Goal: Transaction & Acquisition: Purchase product/service

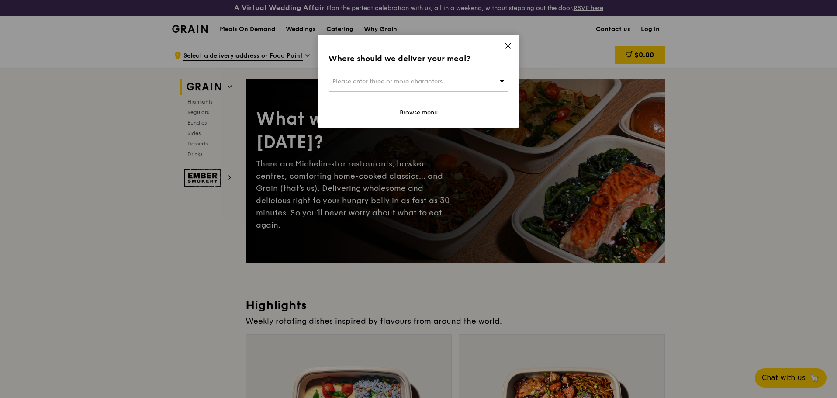
click at [509, 43] on icon at bounding box center [508, 46] width 8 height 8
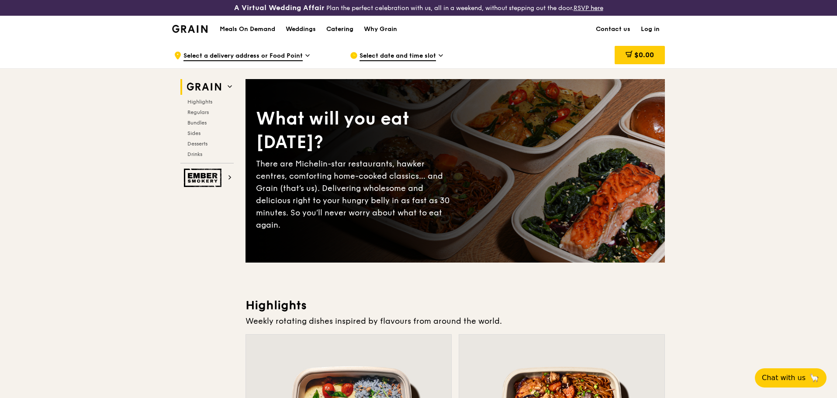
click at [338, 28] on div "Catering" at bounding box center [339, 29] width 27 height 26
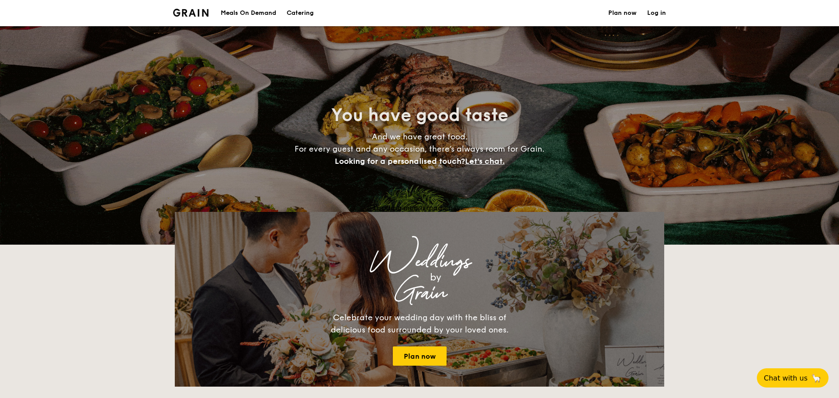
select select
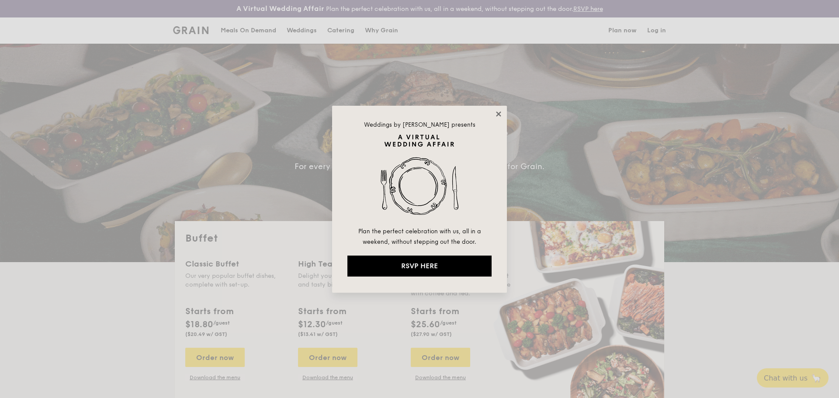
click at [497, 114] on icon at bounding box center [498, 113] width 5 height 5
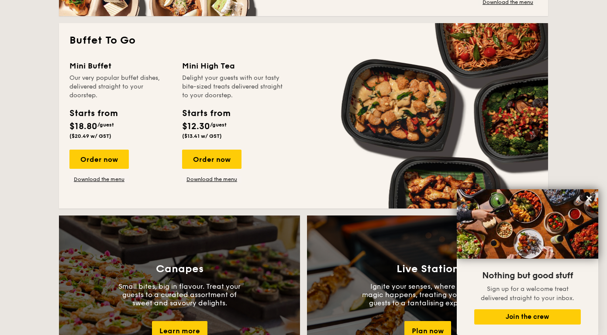
scroll to position [568, 0]
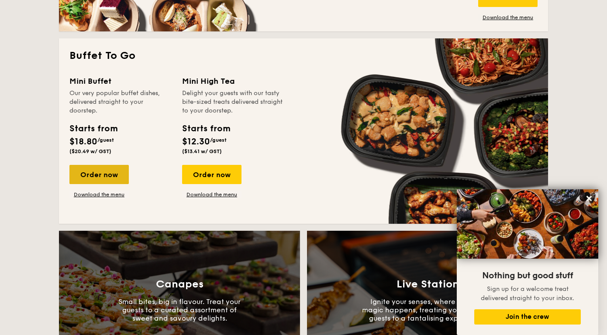
click at [94, 171] on div "Order now" at bounding box center [98, 174] width 59 height 19
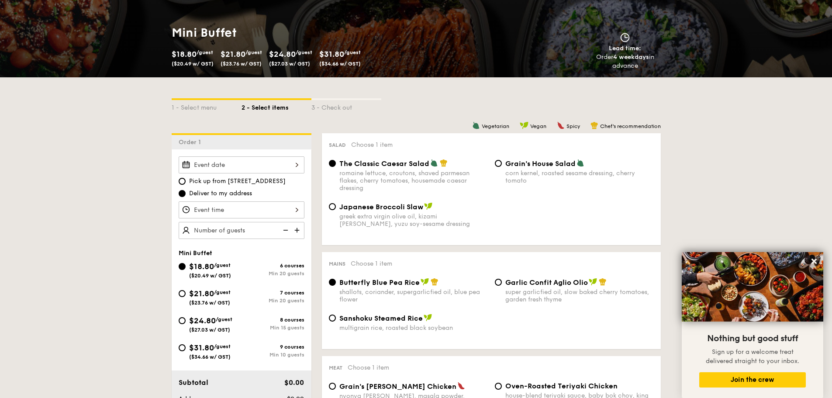
scroll to position [131, 0]
